Goal: Book appointment/travel/reservation

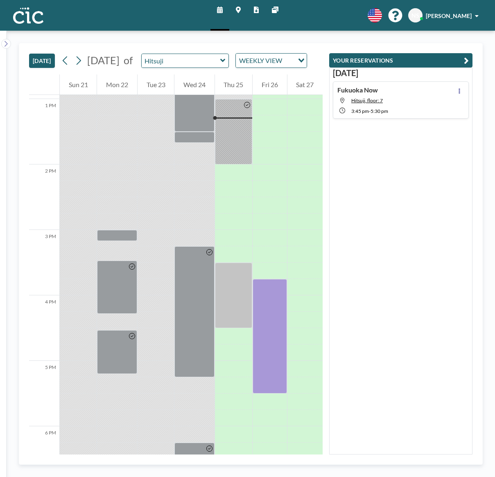
scroll to position [851, 0]
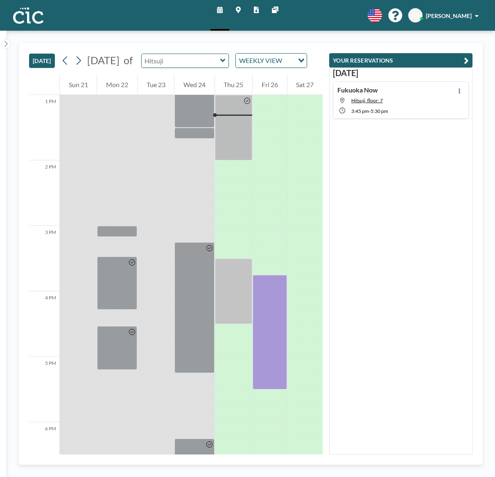
click at [189, 68] on input "text" at bounding box center [181, 61] width 79 height 14
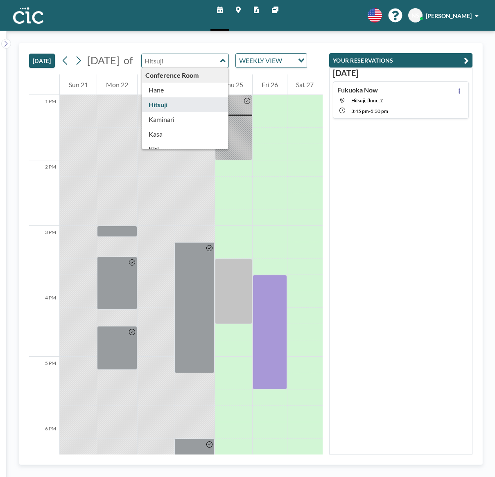
click at [189, 68] on input "text" at bounding box center [181, 61] width 79 height 14
type input "Hitsuji"
click at [199, 51] on div "TODAY September 2025 of Hitsuji Conference Room Hane Hitsuji Kaminari Kasa Kiri…" at bounding box center [175, 58] width 293 height 31
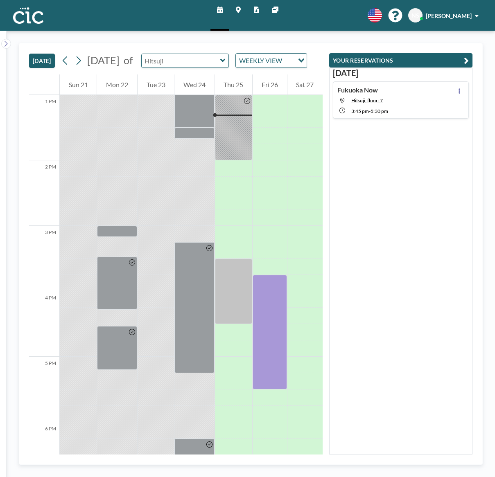
click at [196, 68] on input "text" at bounding box center [181, 61] width 79 height 14
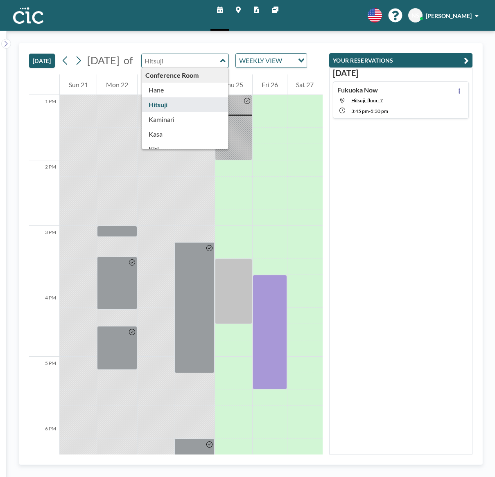
scroll to position [12, 0]
type input "Hitsuji"
click at [209, 46] on div "TODAY September 2025 of Hitsuji Conference Room Hane Hitsuji Kaminari Kasa Kiri…" at bounding box center [175, 58] width 293 height 31
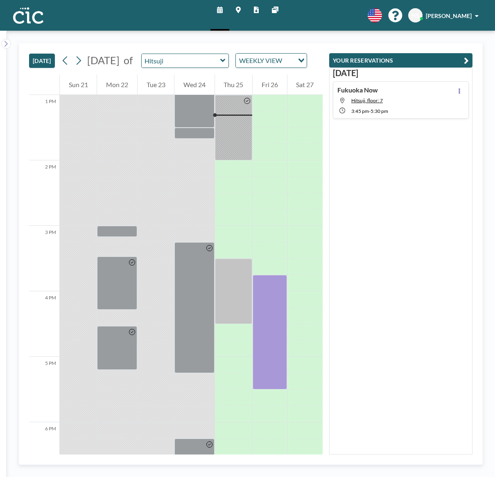
click at [238, 10] on icon at bounding box center [238, 10] width 5 height 7
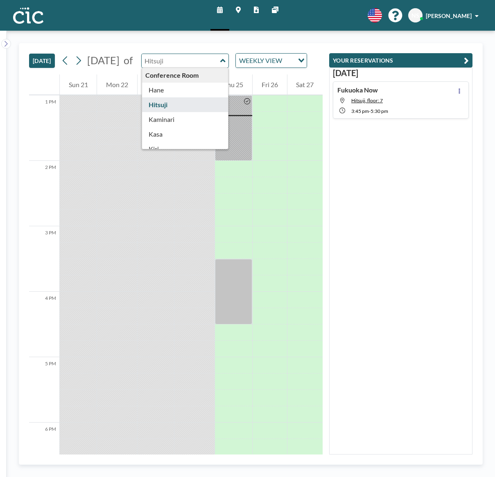
click at [214, 66] on input "text" at bounding box center [181, 61] width 79 height 14
type input "Kaminari"
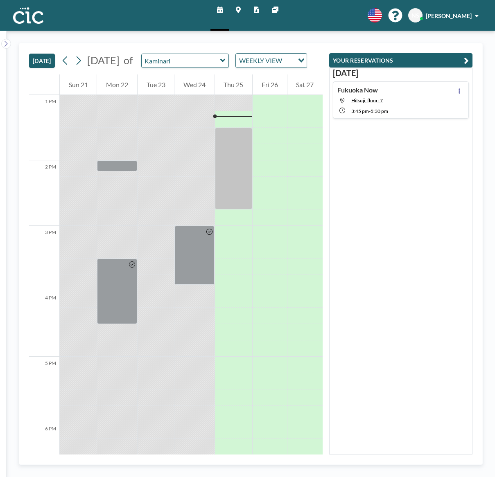
click at [185, 172] on div at bounding box center [194, 29] width 40 height 1571
drag, startPoint x: 181, startPoint y: 178, endPoint x: 183, endPoint y: 184, distance: 6.7
click at [183, 186] on div at bounding box center [194, 29] width 40 height 1571
click at [239, 9] on icon at bounding box center [238, 10] width 5 height 7
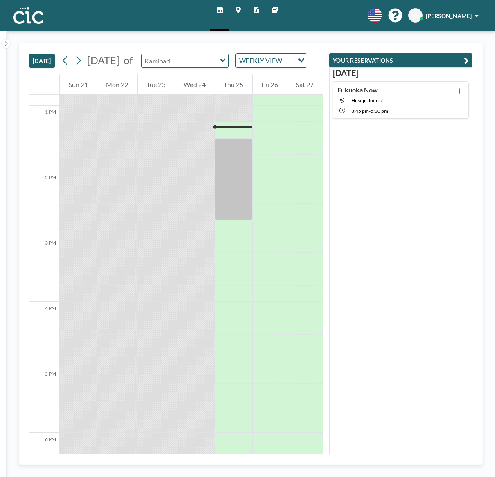
click at [196, 66] on input "text" at bounding box center [181, 61] width 79 height 14
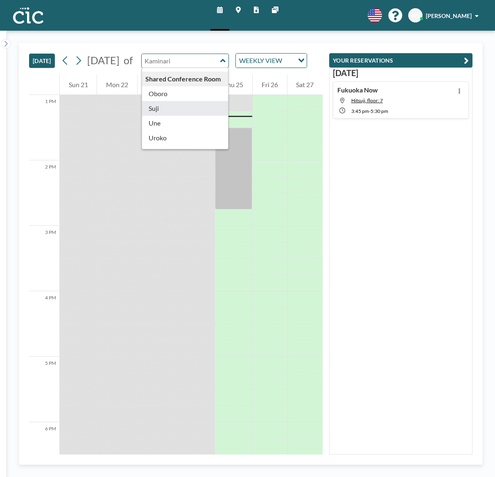
scroll to position [449, 0]
type input "Usu"
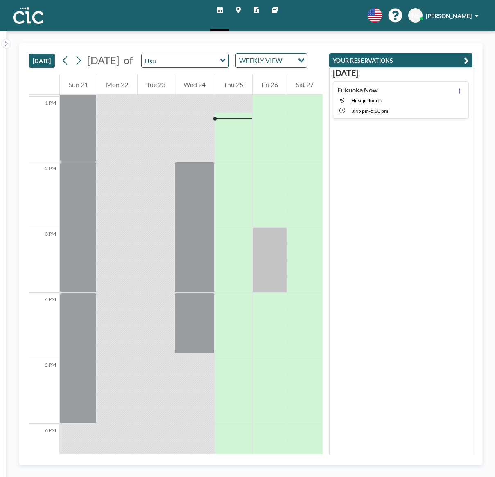
scroll to position [851, 0]
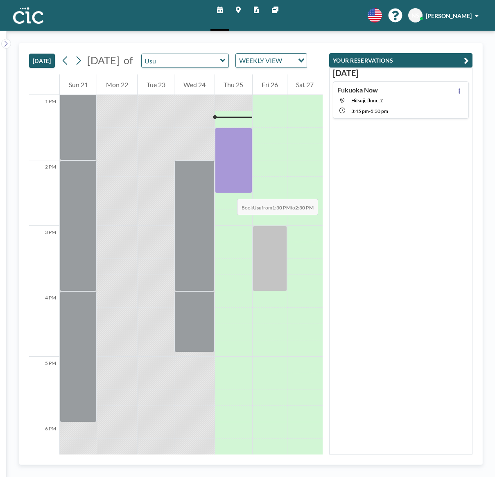
drag, startPoint x: 230, startPoint y: 144, endPoint x: 229, endPoint y: 191, distance: 46.2
click at [229, 191] on div at bounding box center [233, 160] width 37 height 65
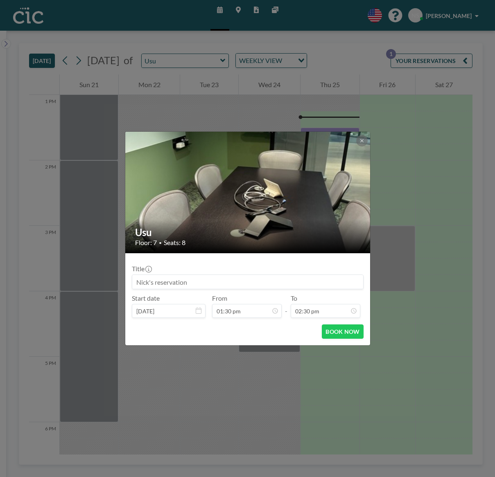
drag, startPoint x: 290, startPoint y: 284, endPoint x: 282, endPoint y: 282, distance: 8.7
click at [290, 284] on input at bounding box center [247, 282] width 231 height 14
click at [203, 282] on input at bounding box center [247, 282] width 231 height 14
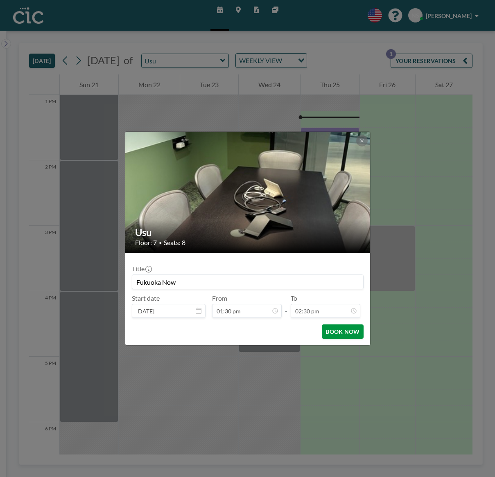
type input "Fukuoka Now"
click at [343, 333] on button "BOOK NOW" at bounding box center [342, 332] width 41 height 14
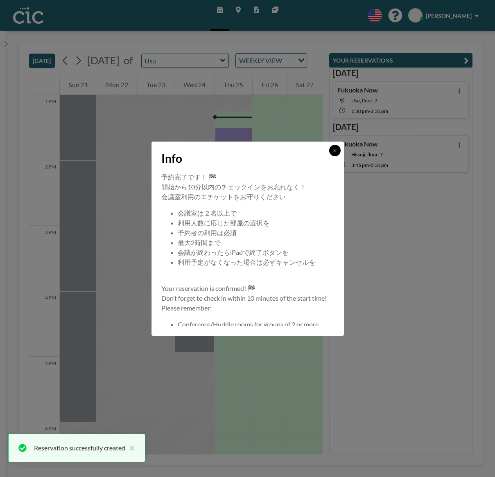
click at [337, 151] on button at bounding box center [334, 150] width 11 height 11
